Goal: Task Accomplishment & Management: Complete application form

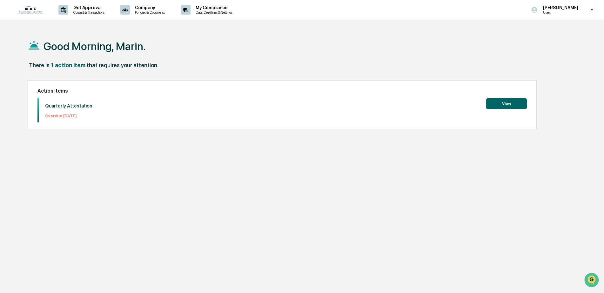
click at [512, 103] on button "View" at bounding box center [506, 103] width 41 height 11
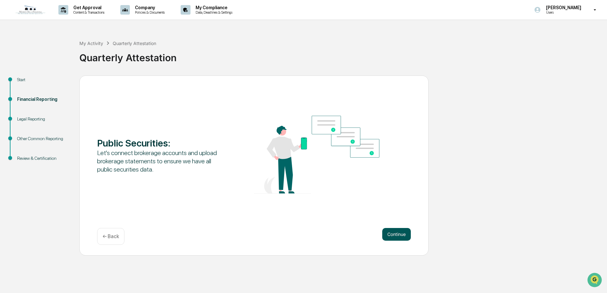
click at [391, 233] on button "Continue" at bounding box center [396, 234] width 29 height 13
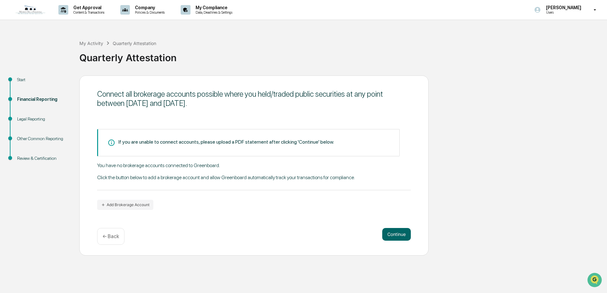
click at [138, 179] on div "You have no brokerage accounts connected to Greenboard. Click the button below …" at bounding box center [254, 177] width 314 height 28
click at [162, 177] on div "You have no brokerage accounts connected to Greenboard. Click the button below …" at bounding box center [254, 177] width 314 height 28
click at [138, 204] on button "Add Brokerage Account" at bounding box center [125, 205] width 56 height 10
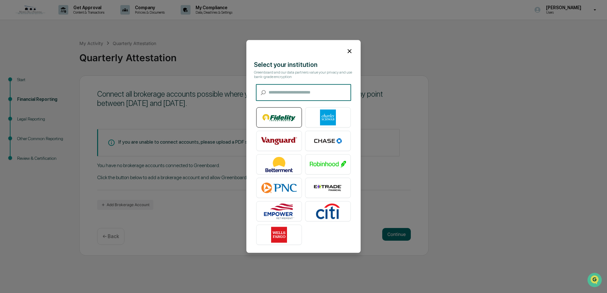
click at [274, 119] on img at bounding box center [279, 118] width 36 height 16
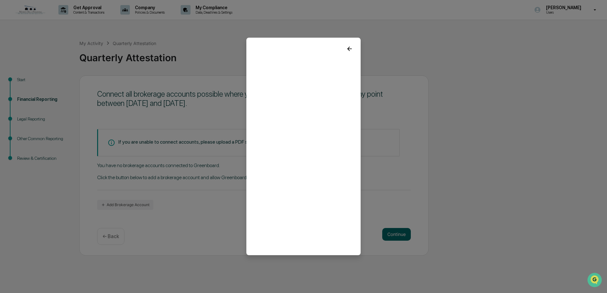
click at [348, 46] on icon at bounding box center [349, 48] width 7 height 7
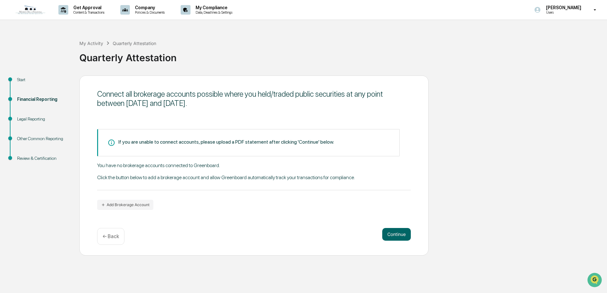
click at [136, 139] on div "If you are unable to connect accounts, please upload a PDF statement after clic…" at bounding box center [226, 142] width 216 height 6
click at [243, 127] on div "If you are unable to connect accounts, please upload a PDF statement after clic…" at bounding box center [254, 166] width 314 height 87
click at [133, 178] on div "You have no brokerage accounts connected to Greenboard. Click the button below …" at bounding box center [254, 177] width 314 height 28
click at [393, 232] on button "Continue" at bounding box center [396, 234] width 29 height 13
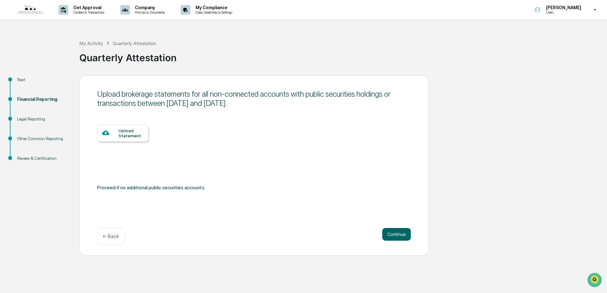
click at [132, 131] on div "Upload Statement" at bounding box center [130, 133] width 25 height 10
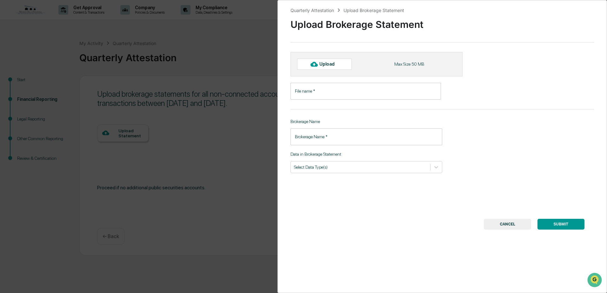
click at [338, 61] on div "Upload" at bounding box center [324, 64] width 55 height 11
click at [318, 64] on div at bounding box center [314, 64] width 10 height 10
type input "**********"
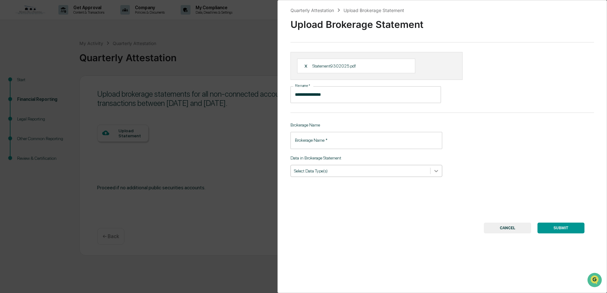
click at [437, 170] on icon at bounding box center [436, 171] width 6 height 6
click at [494, 163] on div "**********" at bounding box center [443, 146] width 330 height 293
click at [364, 144] on input "Brokerage Name   *" at bounding box center [367, 140] width 152 height 17
type input "********"
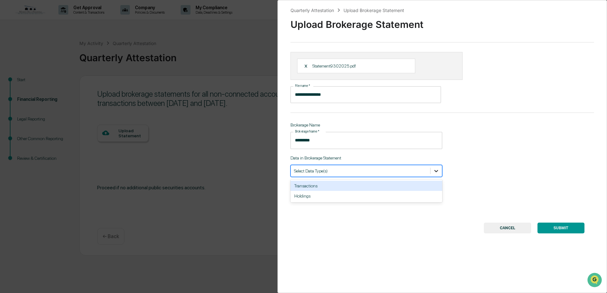
click at [435, 169] on icon at bounding box center [436, 171] width 6 height 6
click at [537, 144] on div "**********" at bounding box center [443, 146] width 330 height 293
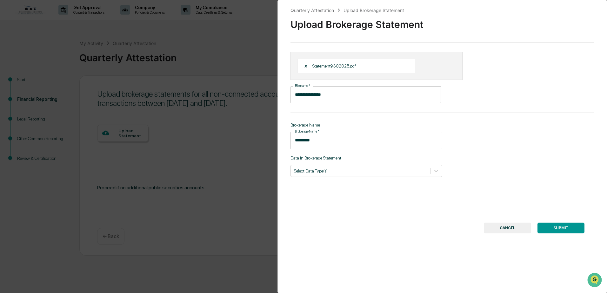
click at [561, 226] on button "SUBMIT" at bounding box center [561, 228] width 47 height 11
click at [434, 171] on icon at bounding box center [436, 171] width 4 height 2
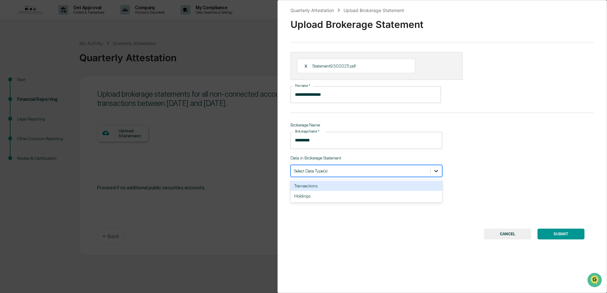
click at [435, 170] on icon at bounding box center [436, 171] width 6 height 6
click at [404, 185] on div "Transactions" at bounding box center [367, 186] width 152 height 10
click at [410, 184] on div "Holdings" at bounding box center [367, 186] width 152 height 10
click at [563, 233] on button "SUBMIT" at bounding box center [561, 234] width 47 height 11
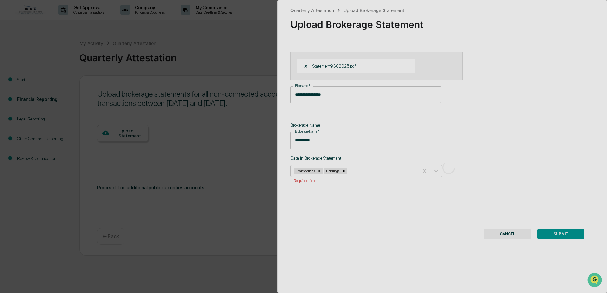
drag, startPoint x: 448, startPoint y: 216, endPoint x: 448, endPoint y: 227, distance: 11.7
click at [448, 227] on div at bounding box center [449, 167] width 342 height 335
click at [565, 230] on div at bounding box center [449, 167] width 342 height 335
click at [563, 234] on div at bounding box center [449, 167] width 342 height 335
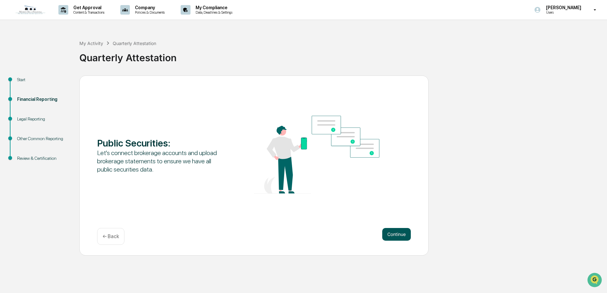
click at [403, 236] on button "Continue" at bounding box center [396, 234] width 29 height 13
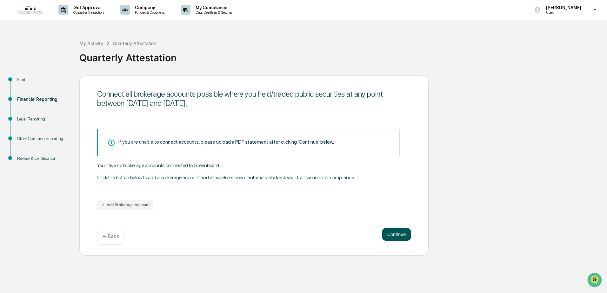
click at [385, 237] on button "Continue" at bounding box center [396, 234] width 29 height 13
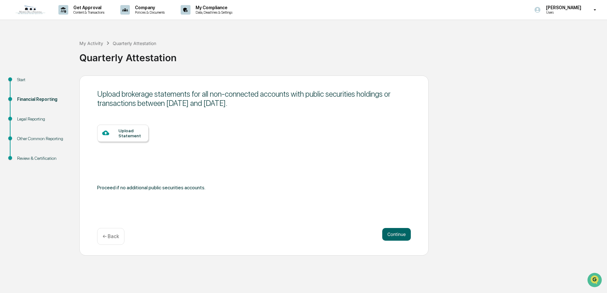
click at [133, 141] on div "Upload Statement" at bounding box center [122, 133] width 51 height 17
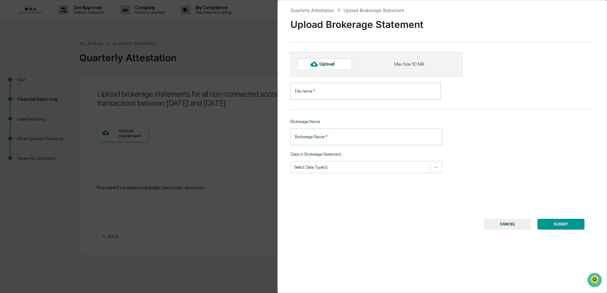
click at [338, 63] on div "Upload" at bounding box center [329, 64] width 21 height 5
type input "**********"
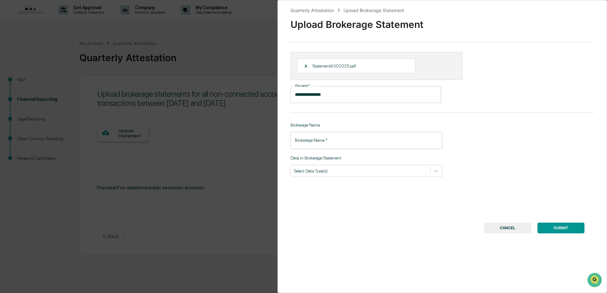
click at [332, 144] on input "Brokerage Name   *" at bounding box center [367, 140] width 152 height 17
type input "********"
click at [434, 172] on icon at bounding box center [436, 171] width 6 height 6
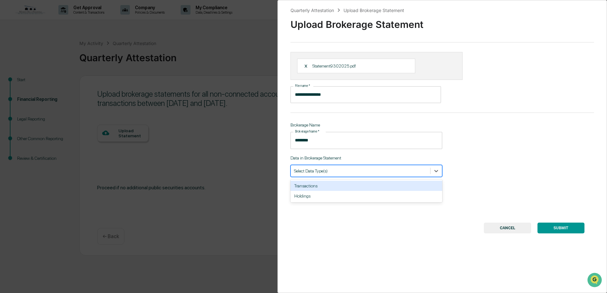
click at [388, 187] on div "Transactions" at bounding box center [367, 186] width 152 height 10
click at [399, 187] on div "Holdings" at bounding box center [367, 186] width 152 height 10
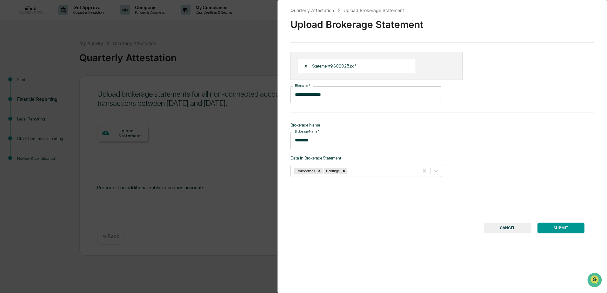
click at [559, 225] on button "SUBMIT" at bounding box center [561, 228] width 47 height 11
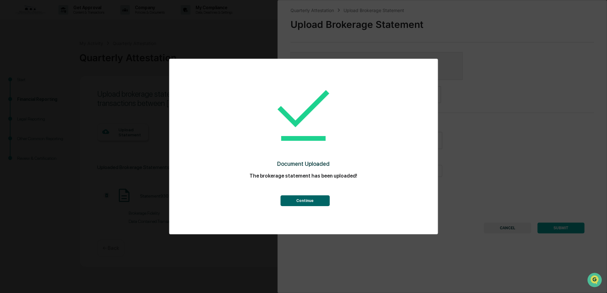
click at [301, 203] on button "Continue" at bounding box center [304, 201] width 49 height 11
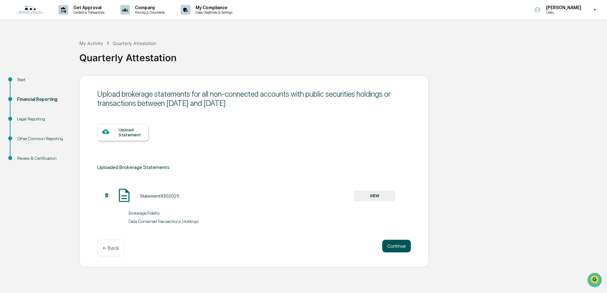
click at [395, 244] on button "Continue" at bounding box center [396, 246] width 29 height 13
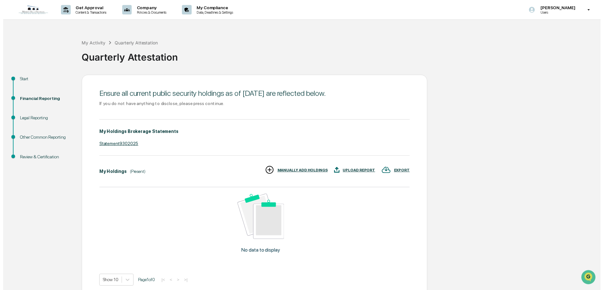
scroll to position [30, 0]
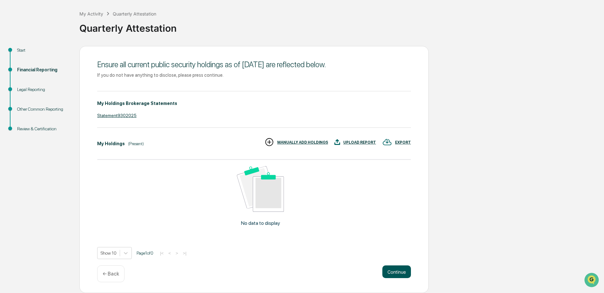
click at [404, 271] on button "Continue" at bounding box center [396, 272] width 29 height 13
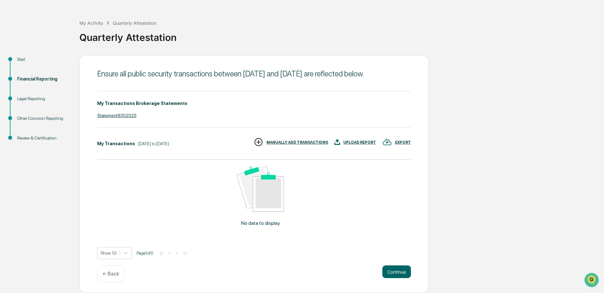
click at [117, 275] on p "← Back" at bounding box center [111, 274] width 17 height 6
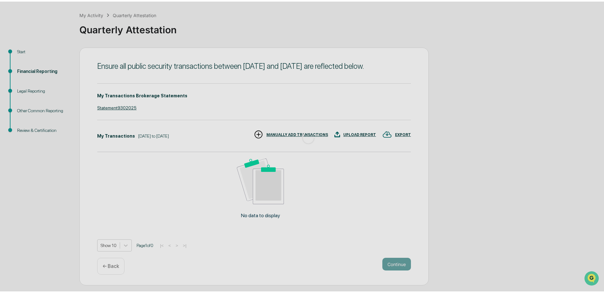
scroll to position [0, 0]
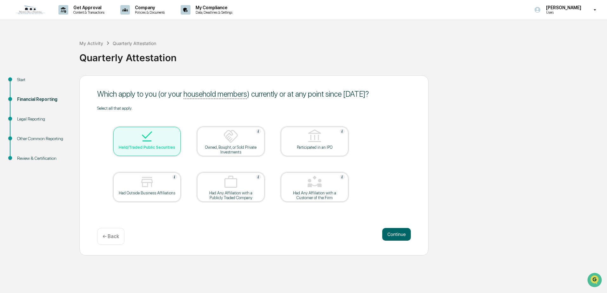
click at [109, 237] on p "← Back" at bounding box center [111, 237] width 17 height 6
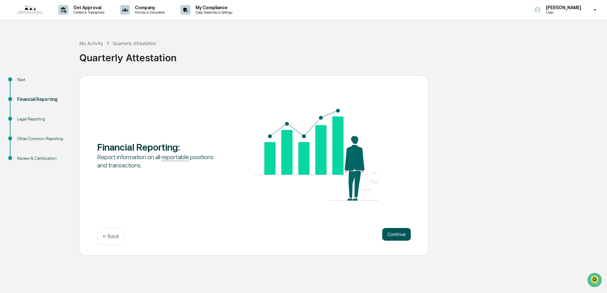
click at [401, 230] on button "Continue" at bounding box center [396, 234] width 29 height 13
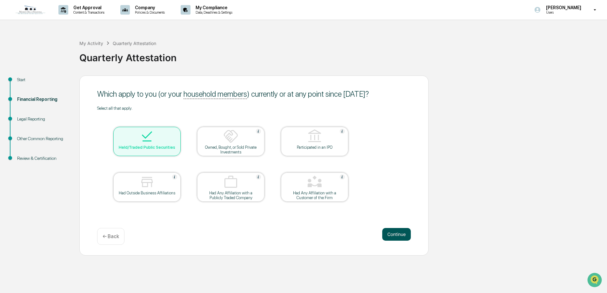
click at [401, 233] on button "Continue" at bounding box center [396, 234] width 29 height 13
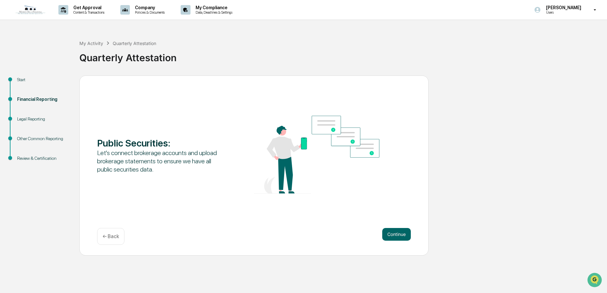
click at [401, 233] on button "Continue" at bounding box center [396, 234] width 29 height 13
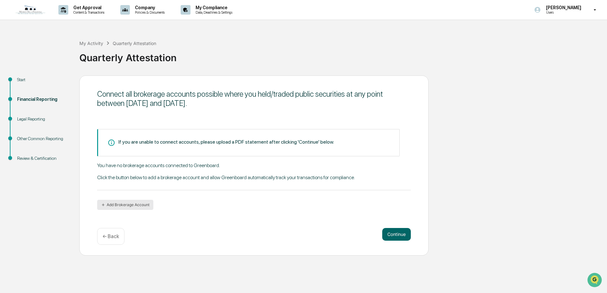
click at [131, 205] on button "Add Brokerage Account" at bounding box center [125, 205] width 56 height 10
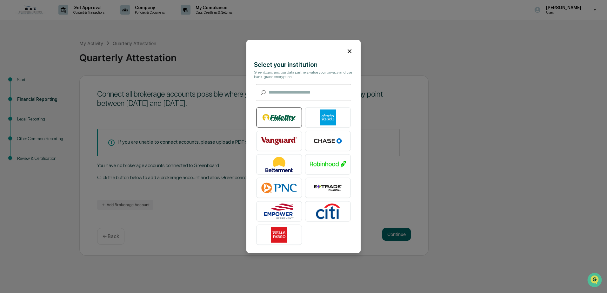
click at [274, 121] on img at bounding box center [279, 118] width 36 height 16
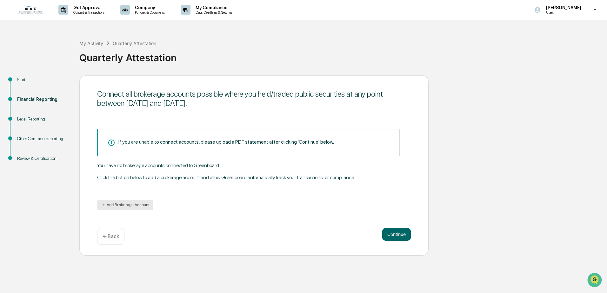
click at [137, 200] on button "Add Brokerage Account" at bounding box center [125, 205] width 56 height 10
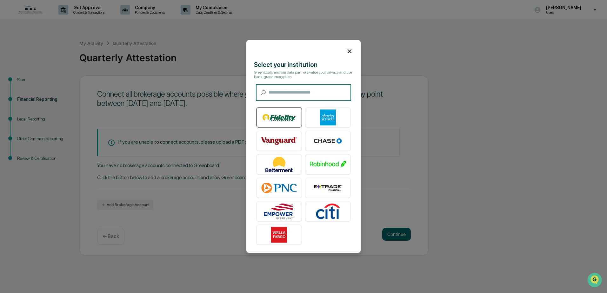
click at [279, 114] on img at bounding box center [279, 118] width 36 height 16
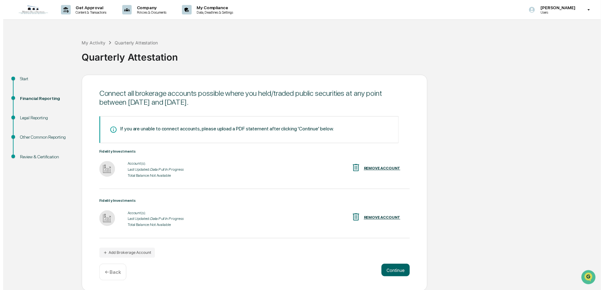
scroll to position [1, 0]
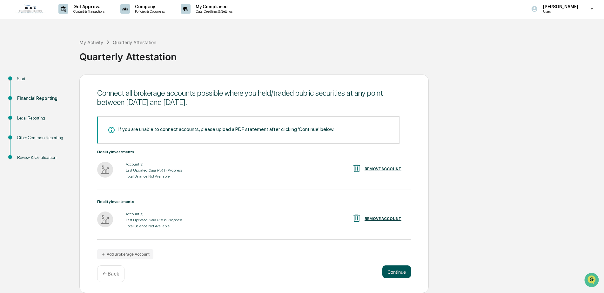
click at [409, 271] on button "Continue" at bounding box center [396, 272] width 29 height 13
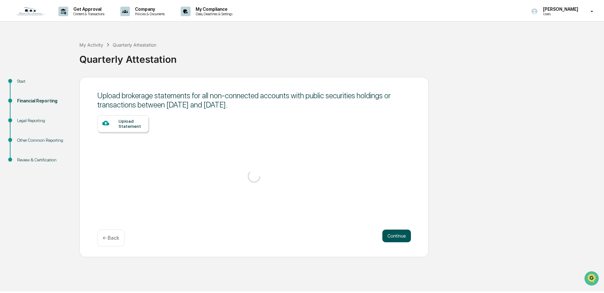
scroll to position [0, 0]
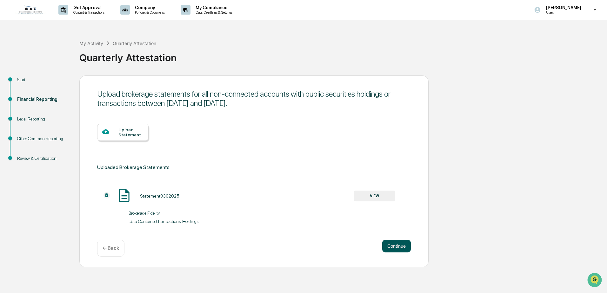
click at [394, 247] on button "Continue" at bounding box center [396, 246] width 29 height 13
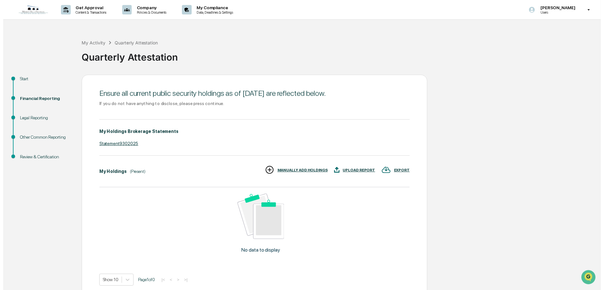
scroll to position [30, 0]
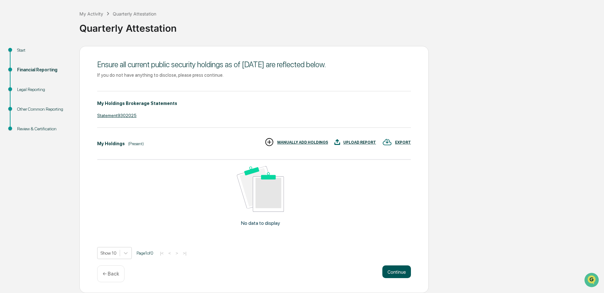
click at [406, 271] on button "Continue" at bounding box center [396, 272] width 29 height 13
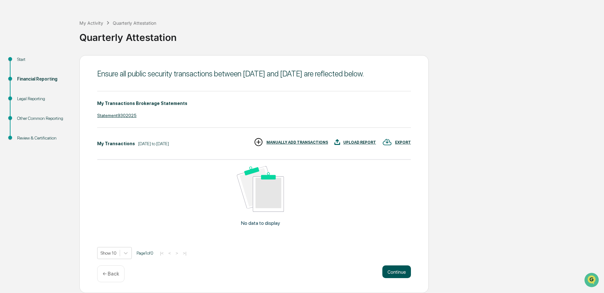
click at [392, 271] on button "Continue" at bounding box center [396, 272] width 29 height 13
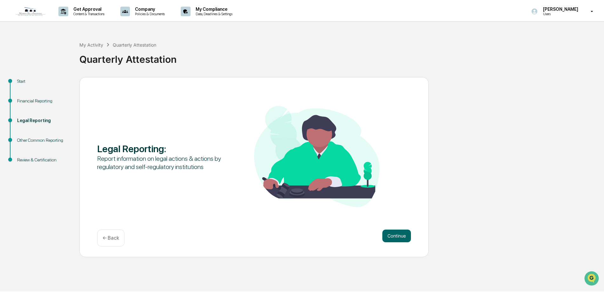
scroll to position [0, 0]
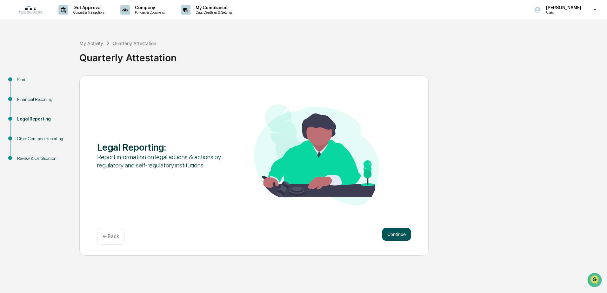
click at [396, 233] on button "Continue" at bounding box center [396, 234] width 29 height 13
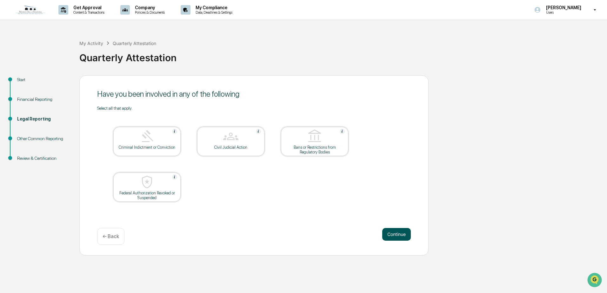
click at [396, 232] on button "Continue" at bounding box center [396, 234] width 29 height 13
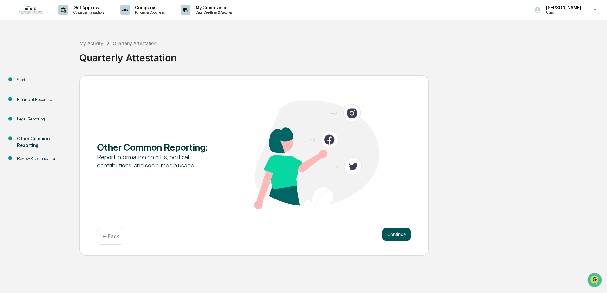
click at [399, 230] on button "Continue" at bounding box center [396, 234] width 29 height 13
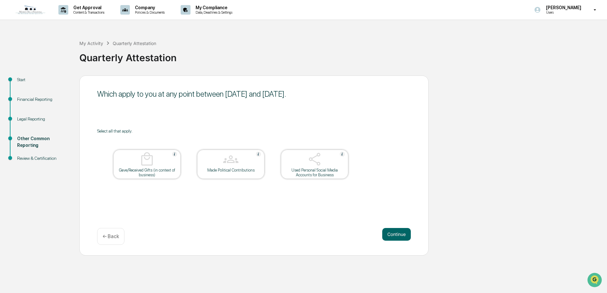
click at [399, 230] on button "Continue" at bounding box center [396, 234] width 29 height 13
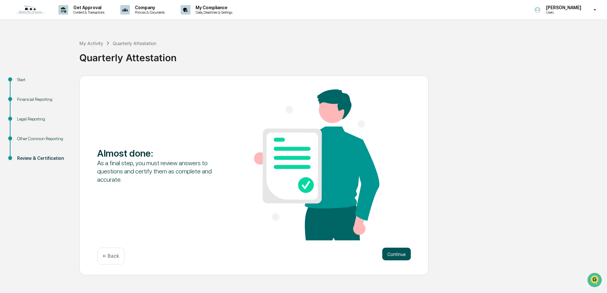
click at [404, 252] on button "Continue" at bounding box center [396, 254] width 29 height 13
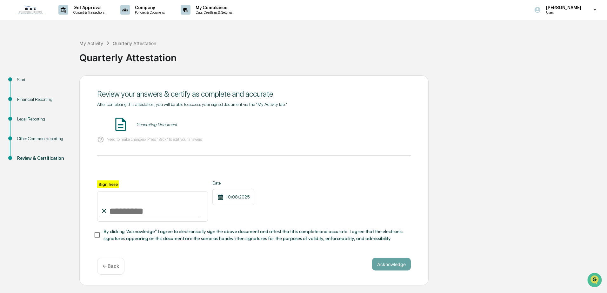
click at [117, 214] on input "Sign here" at bounding box center [152, 206] width 111 height 30
type input "**********"
click at [403, 267] on button "Acknowledge" at bounding box center [391, 264] width 39 height 13
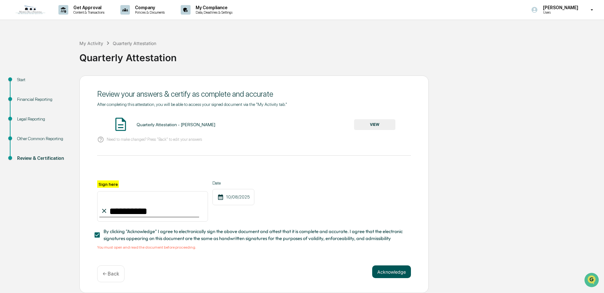
click at [397, 277] on button "Acknowledge" at bounding box center [391, 272] width 39 height 13
click at [170, 237] on span "By clicking "Acknowledge" I agree to electronically sign the above document and…" at bounding box center [255, 235] width 302 height 14
click at [185, 233] on span "By clicking "Acknowledge" I agree to electronically sign the above document and…" at bounding box center [255, 235] width 302 height 14
click at [375, 116] on div "**********" at bounding box center [254, 176] width 314 height 148
click at [376, 125] on button "VIEW" at bounding box center [374, 124] width 41 height 11
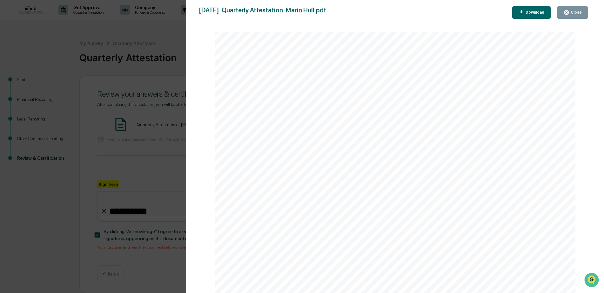
scroll to position [6047, 0]
click at [578, 9] on button "Close" at bounding box center [572, 12] width 31 height 12
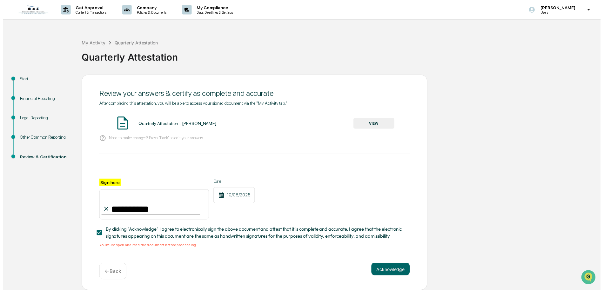
scroll to position [2, 0]
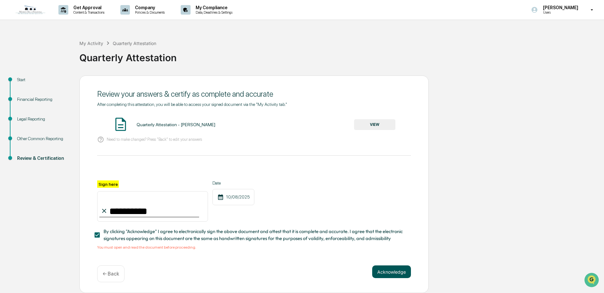
click at [391, 271] on button "Acknowledge" at bounding box center [391, 272] width 39 height 13
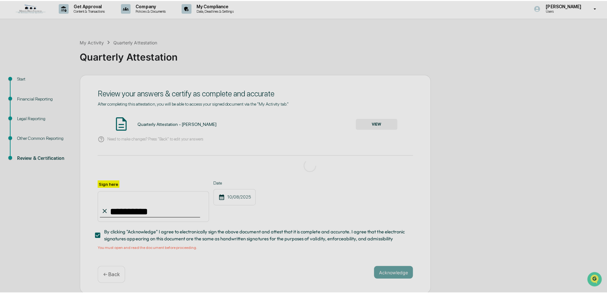
scroll to position [0, 0]
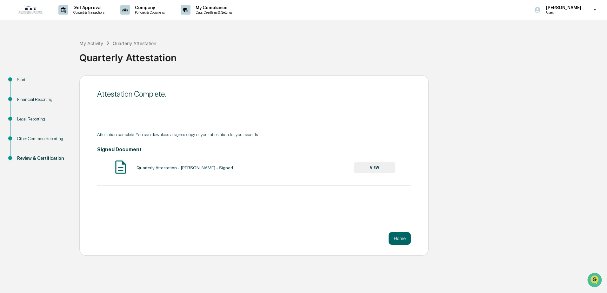
click at [379, 169] on button "VIEW" at bounding box center [374, 168] width 41 height 11
